Goal: Check status

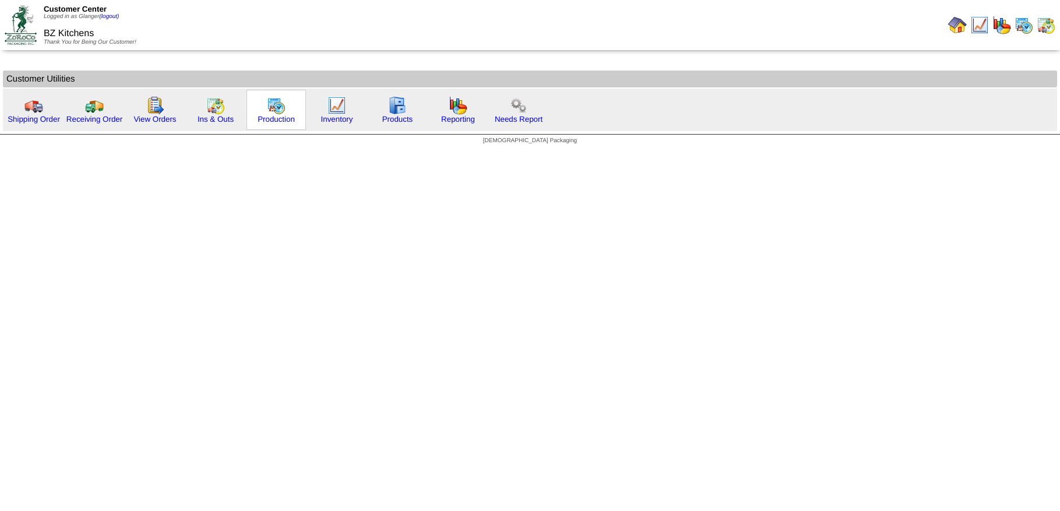
click at [279, 103] on img at bounding box center [276, 105] width 19 height 19
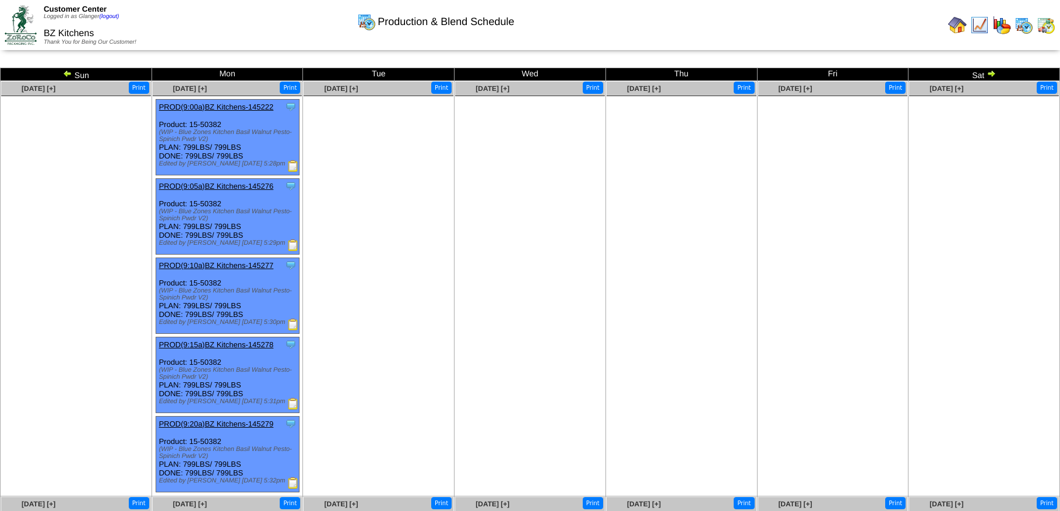
click at [997, 75] on td "Sat" at bounding box center [985, 74] width 152 height 13
click at [993, 75] on img at bounding box center [991, 73] width 9 height 9
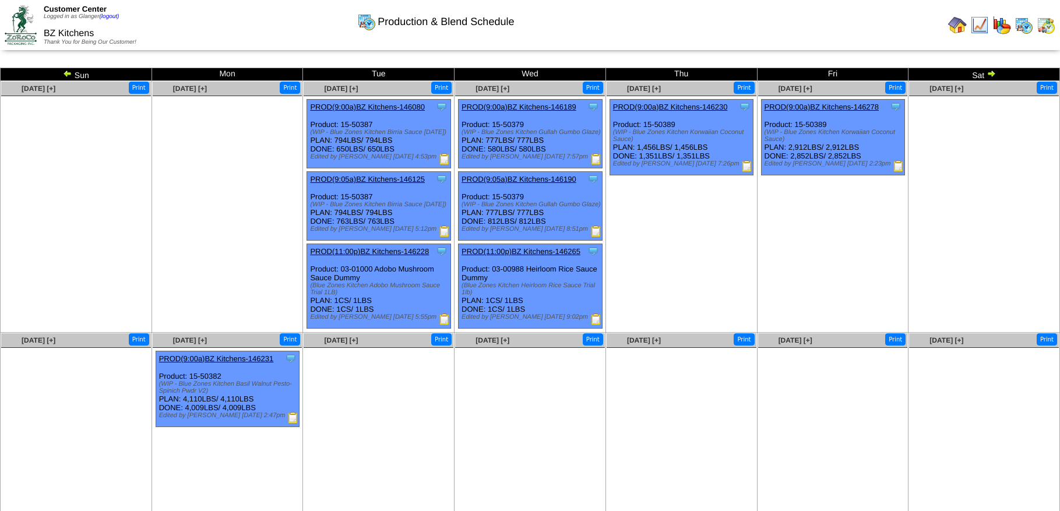
click at [993, 75] on img at bounding box center [991, 73] width 9 height 9
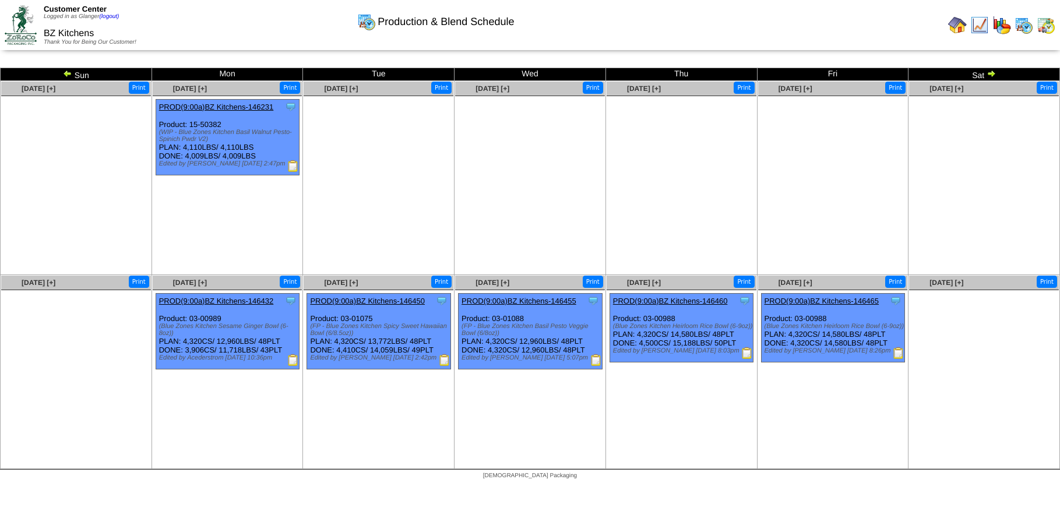
click at [993, 75] on img at bounding box center [991, 73] width 9 height 9
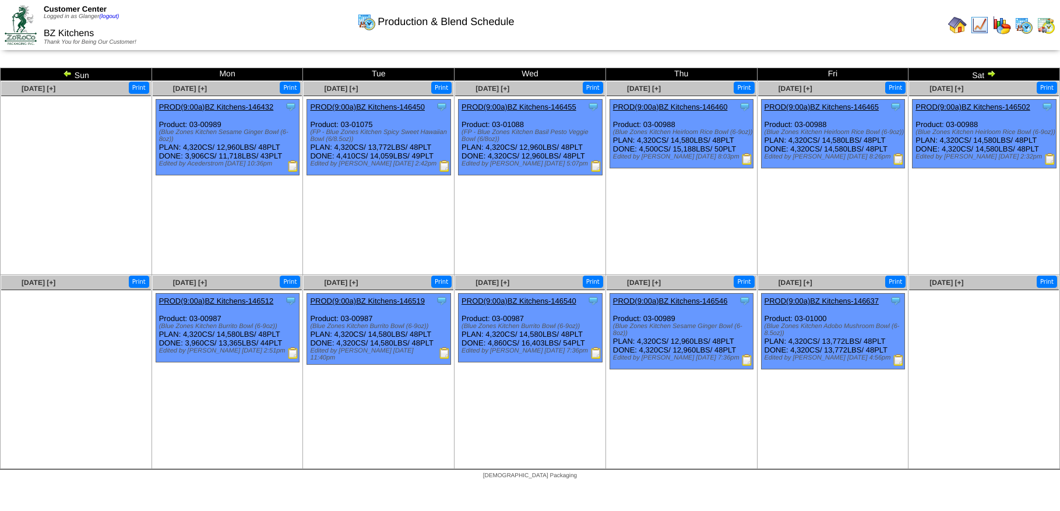
click at [993, 75] on img at bounding box center [991, 73] width 9 height 9
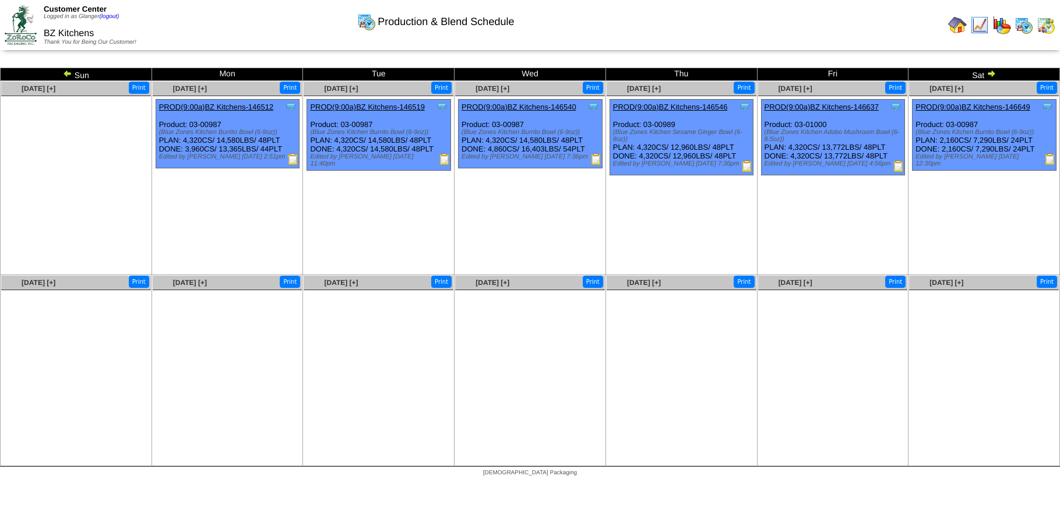
click at [993, 75] on img at bounding box center [991, 73] width 9 height 9
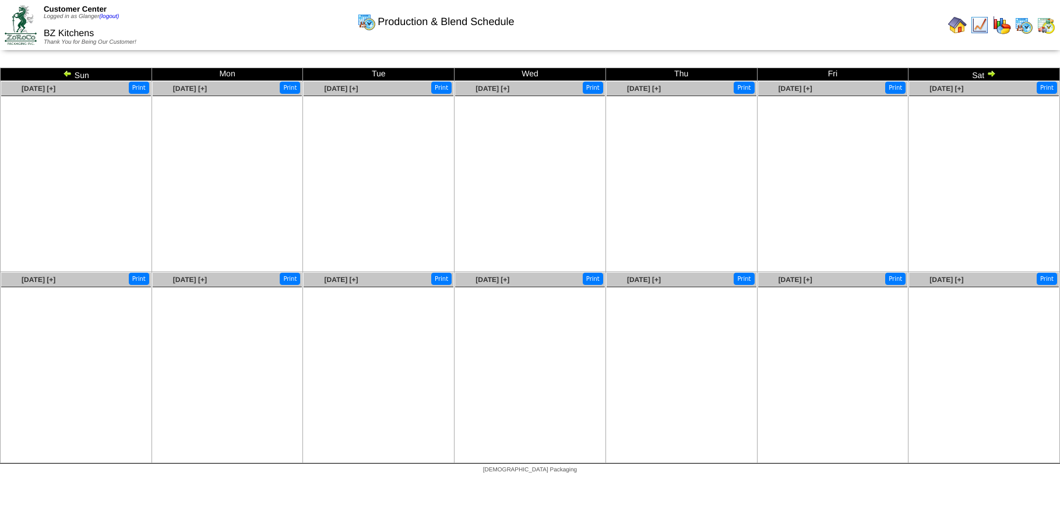
click at [993, 75] on img at bounding box center [991, 73] width 9 height 9
